Goal: Transaction & Acquisition: Register for event/course

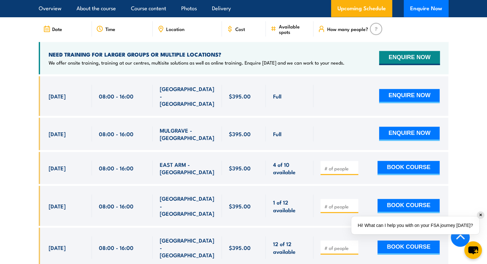
scroll to position [1121, 0]
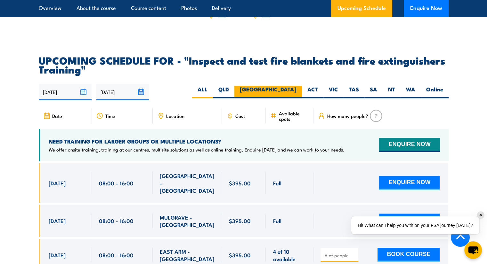
click at [293, 98] on label "[GEOGRAPHIC_DATA]" at bounding box center [268, 92] width 68 height 12
click at [296, 90] on input "[GEOGRAPHIC_DATA]" at bounding box center [298, 88] width 4 height 4
radio input "true"
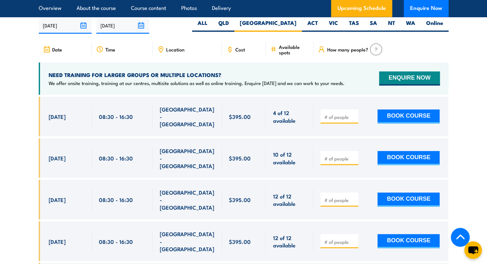
scroll to position [1189, 0]
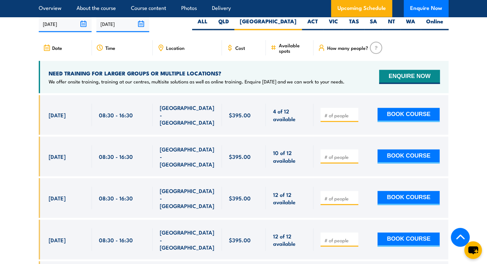
click at [338, 118] on input "number" at bounding box center [340, 115] width 32 height 6
type input "1"
click at [354, 118] on input "1" at bounding box center [340, 115] width 32 height 6
click at [397, 122] on button "BOOK COURSE" at bounding box center [408, 115] width 62 height 14
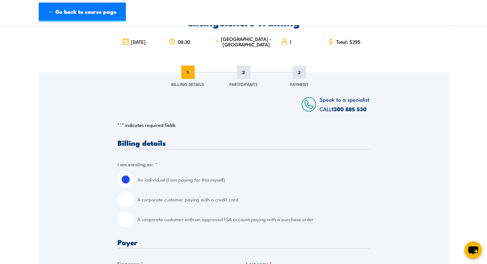
scroll to position [128, 0]
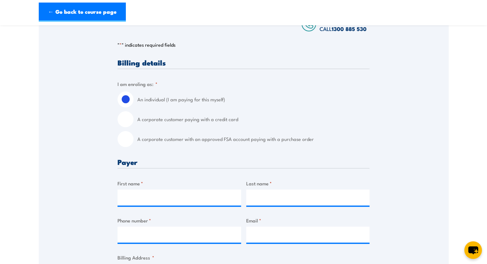
click at [127, 121] on input "A corporate customer paying with a credit card" at bounding box center [126, 119] width 16 height 16
radio input "true"
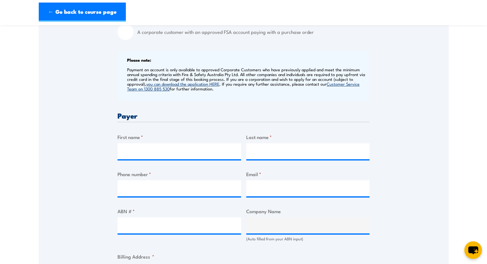
scroll to position [224, 0]
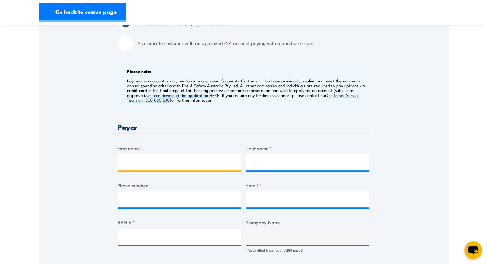
click at [135, 165] on input "First name *" at bounding box center [180, 163] width 124 height 16
type input "Matthew"
type input "Latimore"
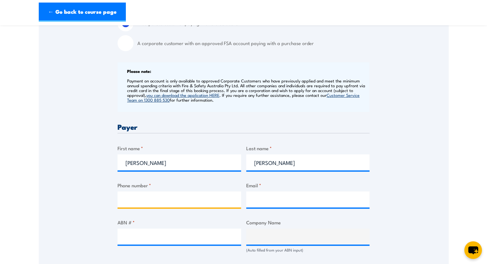
type input "0456761071"
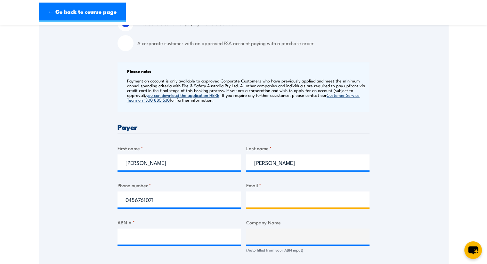
type input "matthewlatimore1@hotmail.com"
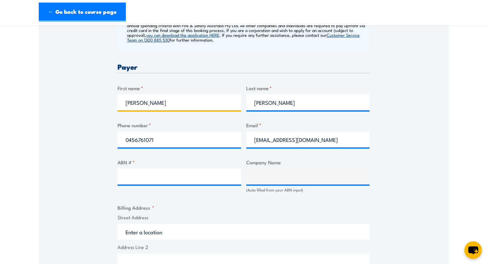
scroll to position [320, 0]
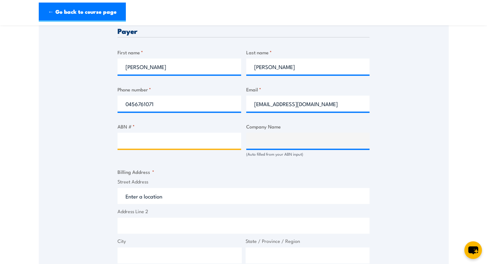
click at [155, 137] on input "ABN # *" at bounding box center [180, 141] width 124 height 16
paste input "86 102 522 618"
type input "86 102 522 618"
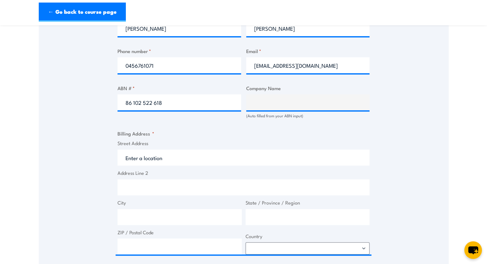
scroll to position [448, 0]
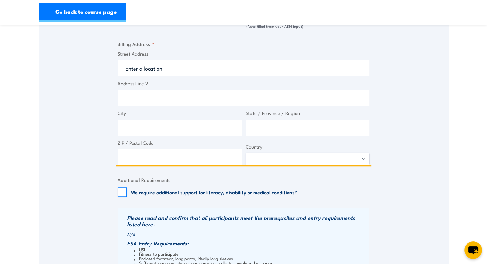
click at [142, 70] on input "Street Address" at bounding box center [244, 68] width 252 height 16
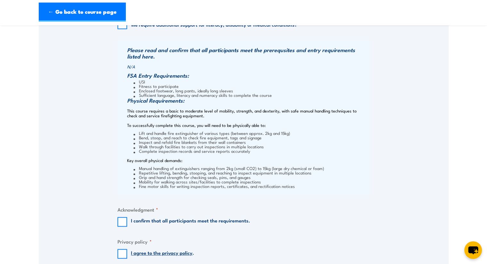
scroll to position [640, 0]
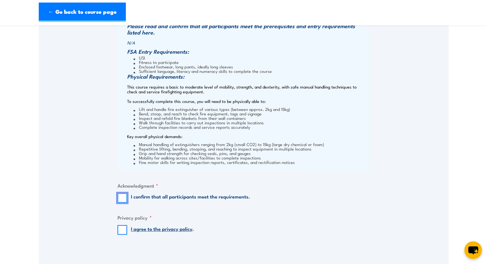
click at [122, 196] on input "I confirm that all participants meet the requirements." at bounding box center [123, 198] width 10 height 10
checkbox input "true"
click at [119, 229] on input "I agree to the privacy policy ." at bounding box center [123, 230] width 10 height 10
checkbox input "true"
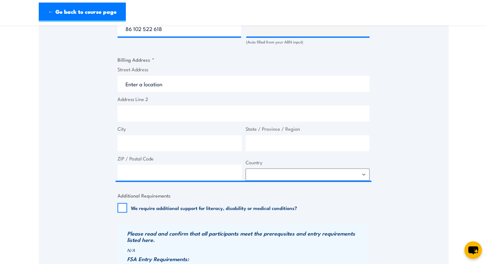
scroll to position [352, 0]
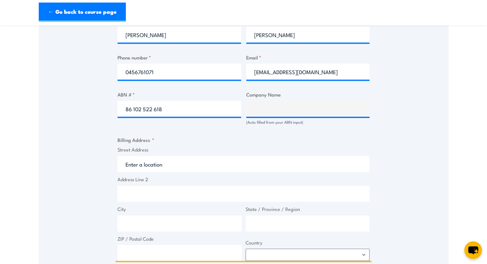
click at [166, 166] on input "Street Address" at bounding box center [244, 164] width 252 height 16
paste input "Menai Civil Contractors | PO Box 470 | CAMPBELLTOWN NSW 2560"
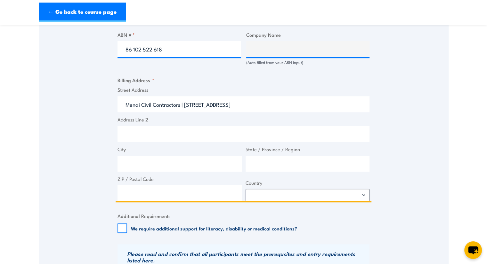
scroll to position [416, 0]
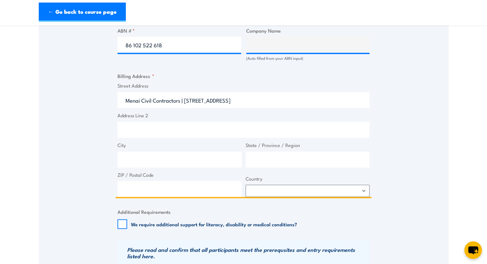
type input "Menai Civil Contractors | PO Box 470 | CAMPBELLTOWN NSW 2560"
click at [205, 154] on input "City" at bounding box center [180, 160] width 124 height 16
click at [147, 160] on input "Campbeltown" at bounding box center [180, 160] width 124 height 16
type input "Campbelltown"
click at [259, 157] on input "State / Province / Region" at bounding box center [308, 160] width 124 height 16
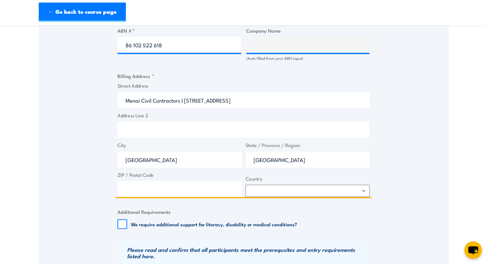
type input "[GEOGRAPHIC_DATA]"
click at [140, 189] on input "ZIP / Postal Code" at bounding box center [180, 189] width 124 height 16
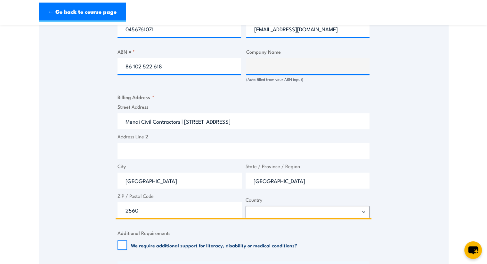
scroll to position [384, 0]
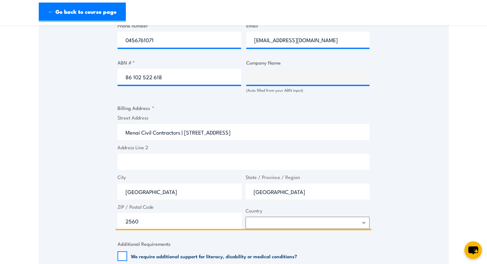
type input "2560"
click at [363, 222] on select "Afghanistan Albania Algeria American Samoa Andorra Angola Anguilla Antarctica A…" at bounding box center [308, 223] width 124 height 12
select select "Australia"
click at [246, 217] on select "Afghanistan Albania Algeria American Samoa Andorra Angola Anguilla Antarctica A…" at bounding box center [308, 223] width 124 height 12
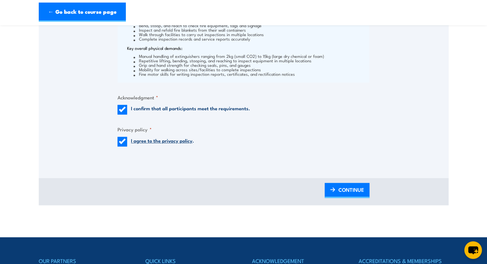
scroll to position [672, 0]
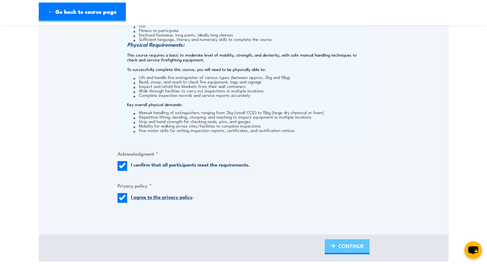
click at [345, 246] on span "CONTINUE" at bounding box center [351, 246] width 26 height 17
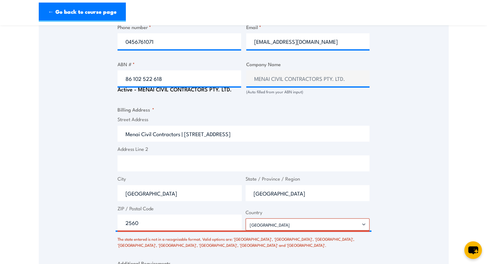
scroll to position [493, 0]
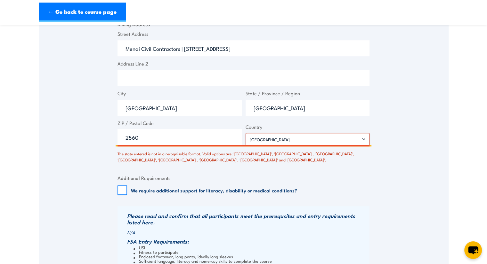
click at [269, 109] on input "[GEOGRAPHIC_DATA]" at bounding box center [308, 108] width 124 height 16
click at [255, 106] on input "[GEOGRAPHIC_DATA]" at bounding box center [308, 108] width 124 height 16
click at [265, 108] on input "[GEOGRAPHIC_DATA]" at bounding box center [308, 108] width 124 height 16
type input "N"
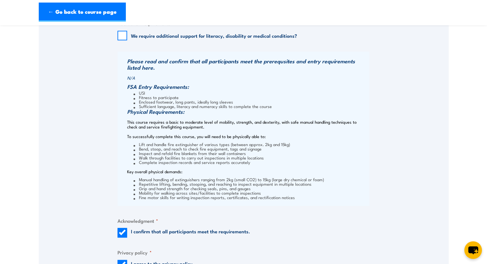
scroll to position [641, 0]
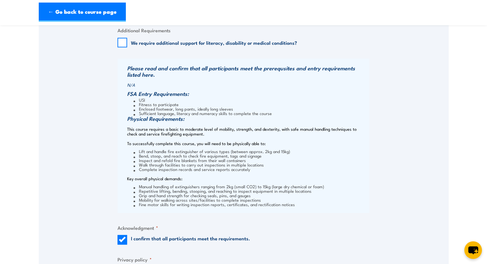
type input "[GEOGRAPHIC_DATA]"
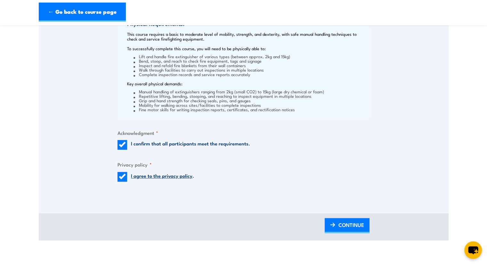
scroll to position [769, 0]
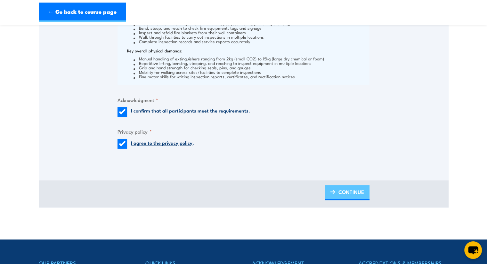
click at [348, 192] on span "CONTINUE" at bounding box center [351, 192] width 26 height 17
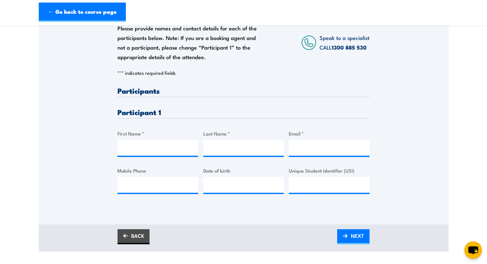
scroll to position [128, 0]
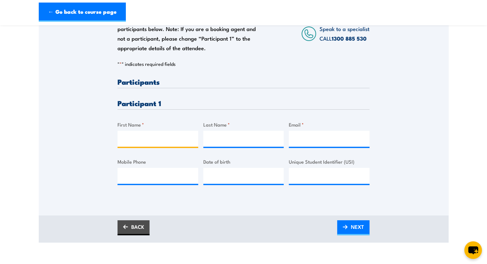
click at [132, 135] on input "First Name *" at bounding box center [158, 139] width 81 height 16
type input "Anthony"
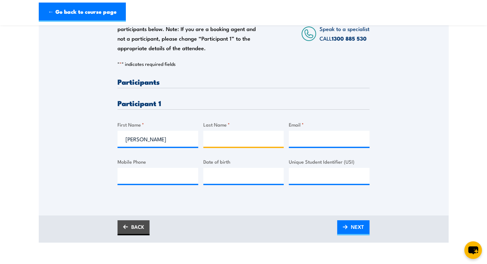
click at [223, 143] on input "Last Name *" at bounding box center [243, 139] width 81 height 16
type input "Divola"
click at [295, 140] on input "Email *" at bounding box center [329, 139] width 81 height 16
paste input "anthony.divola@menaicivil.com.au"
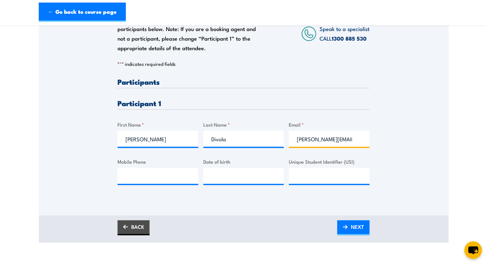
scroll to position [0, 28]
type input "anthony.divola@menaicivil.com.au"
click at [136, 177] on input "Mobile Phone" at bounding box center [158, 176] width 81 height 16
type input "0431 534 901"
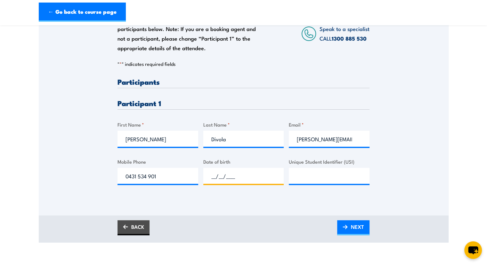
click at [218, 177] on input "__/__/____" at bounding box center [243, 176] width 81 height 16
type input "04/01/1968"
click at [306, 176] on input "Unique Student Identifier (USI)" at bounding box center [329, 176] width 81 height 16
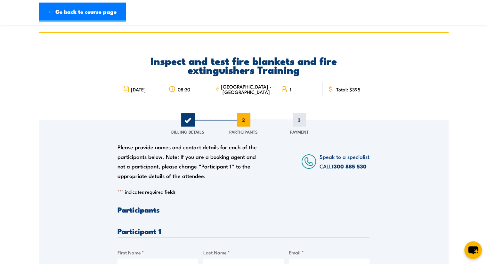
scroll to position [128, 0]
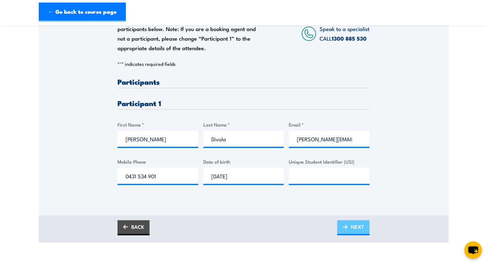
click at [347, 221] on link "NEXT" at bounding box center [353, 228] width 32 height 15
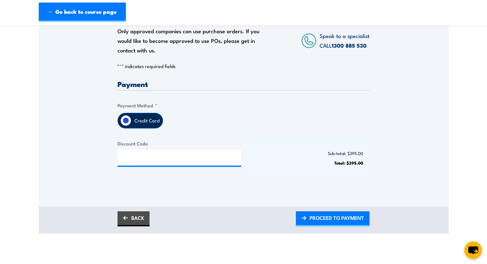
scroll to position [192, 0]
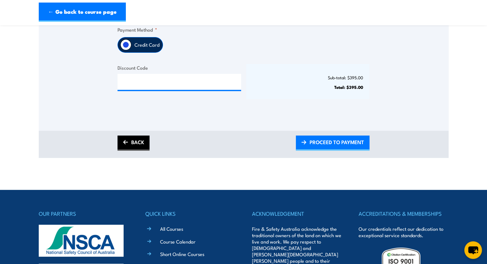
click at [138, 145] on link "BACK" at bounding box center [134, 143] width 32 height 15
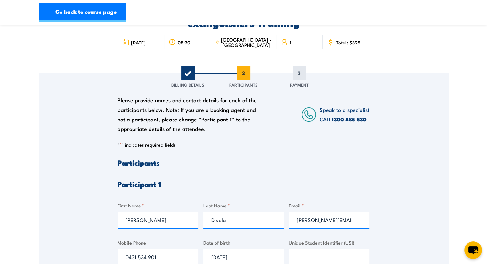
scroll to position [96, 0]
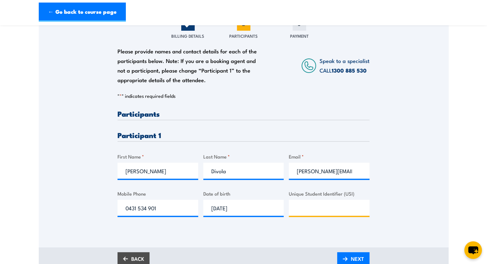
click at [302, 208] on input "Unique Student Identifier (USI)" at bounding box center [329, 208] width 81 height 16
type input "STCZJWKJUY"
click at [348, 256] on link "NEXT" at bounding box center [353, 260] width 32 height 15
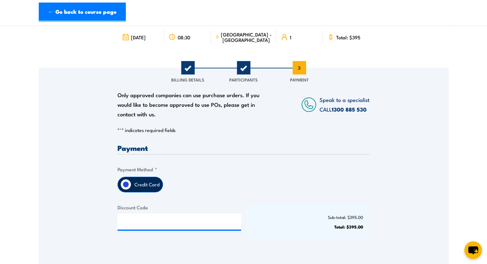
scroll to position [128, 0]
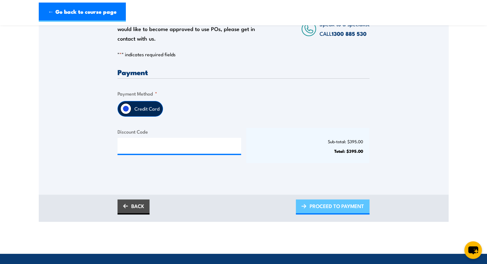
click at [317, 209] on span "PROCEED TO PAYMENT" at bounding box center [337, 206] width 54 height 17
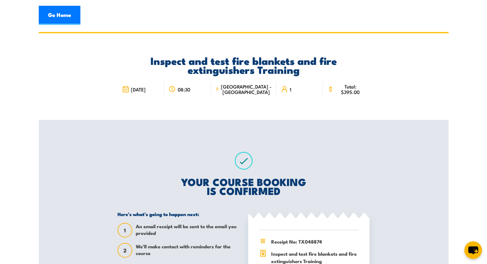
click at [219, 91] on icon at bounding box center [217, 89] width 4 height 7
click at [219, 90] on icon at bounding box center [217, 89] width 4 height 7
click at [63, 14] on link "Go Home" at bounding box center [60, 15] width 42 height 19
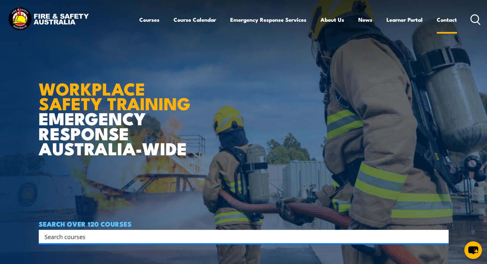
click at [440, 20] on link "Contact" at bounding box center [447, 19] width 20 height 17
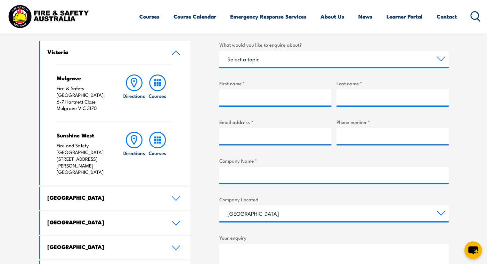
scroll to position [256, 0]
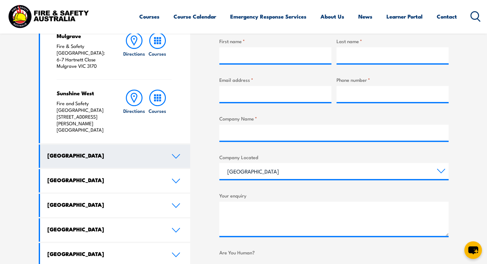
click at [119, 145] on link "[GEOGRAPHIC_DATA]" at bounding box center [115, 156] width 150 height 23
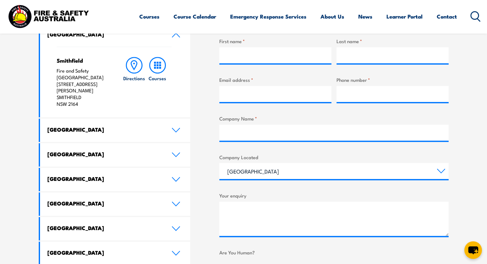
drag, startPoint x: 76, startPoint y: 98, endPoint x: 54, endPoint y: 70, distance: 34.9
click at [55, 69] on div "Smithfield Fire and Safety Australia [STREET_ADDRESS][PERSON_NAME] Directions C…" at bounding box center [115, 82] width 150 height 71
